Goal: Information Seeking & Learning: Learn about a topic

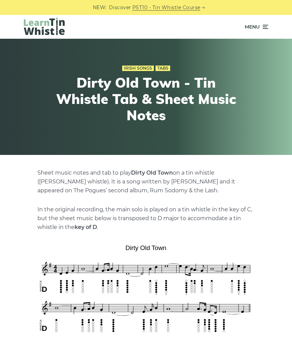
click at [259, 22] on span "Menu" at bounding box center [251, 26] width 15 height 17
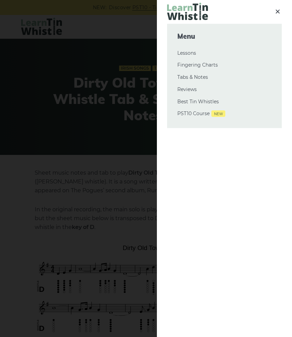
click at [127, 56] on div at bounding box center [146, 168] width 292 height 337
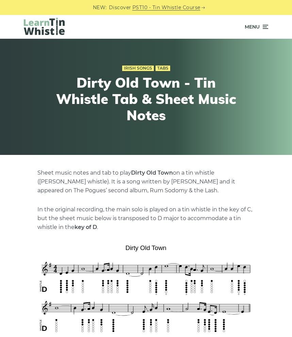
click at [136, 71] on div "Irish Songs Tabs" at bounding box center [145, 68] width 183 height 9
click at [136, 69] on link "Irish Songs" at bounding box center [138, 68] width 32 height 5
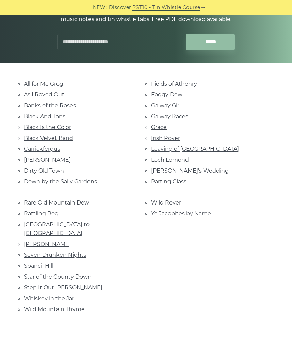
scroll to position [84, 0]
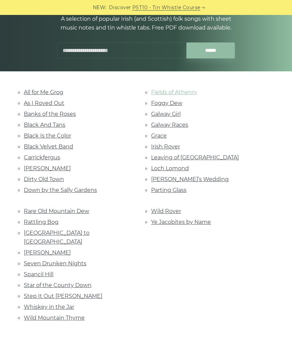
click at [181, 92] on link "Fields of Athenry" at bounding box center [174, 92] width 46 height 6
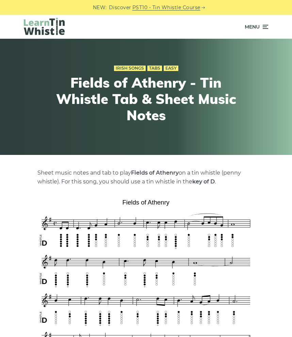
click at [253, 32] on span "Menu" at bounding box center [251, 26] width 15 height 17
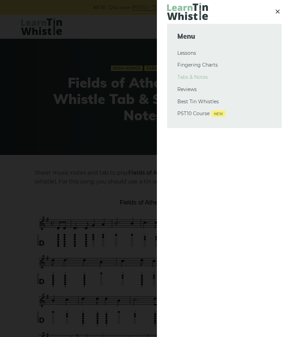
click at [203, 80] on link "Tabs & Notes" at bounding box center [224, 77] width 94 height 8
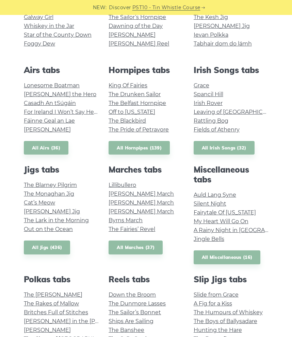
scroll to position [210, 0]
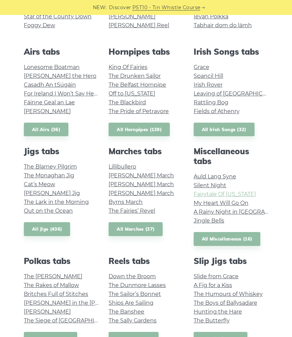
click at [219, 194] on link "Fairytale Of New York" at bounding box center [224, 194] width 62 height 6
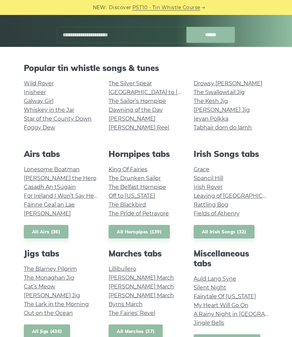
scroll to position [0, 0]
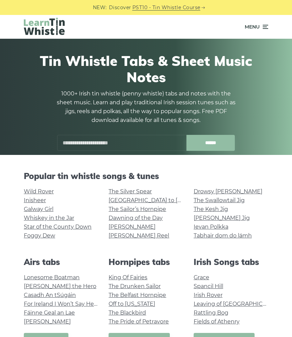
click at [158, 141] on div at bounding box center [159, 137] width 16 height 16
click at [136, 144] on input "text" at bounding box center [121, 143] width 129 height 16
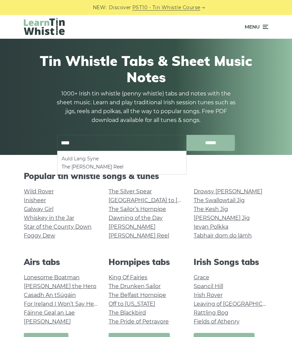
click at [128, 161] on li "Auld Lang Syne" at bounding box center [122, 159] width 120 height 8
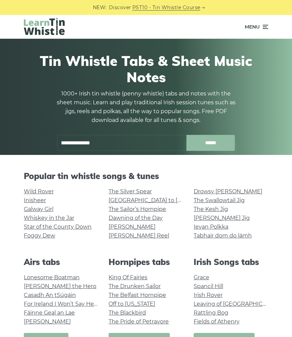
type input "**********"
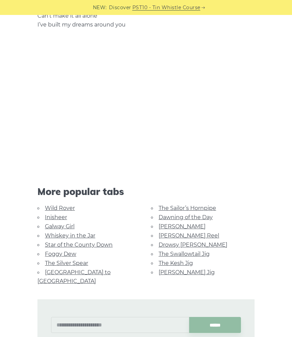
scroll to position [1075, 0]
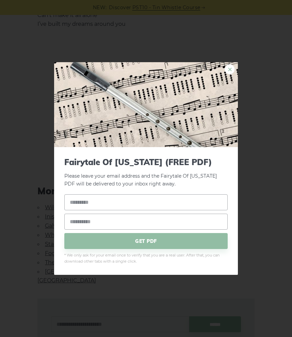
click at [232, 70] on link "×" at bounding box center [229, 69] width 10 height 10
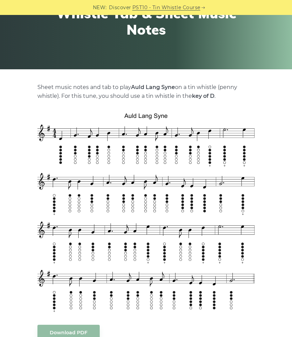
scroll to position [93, 0]
